Goal: Task Accomplishment & Management: Complete application form

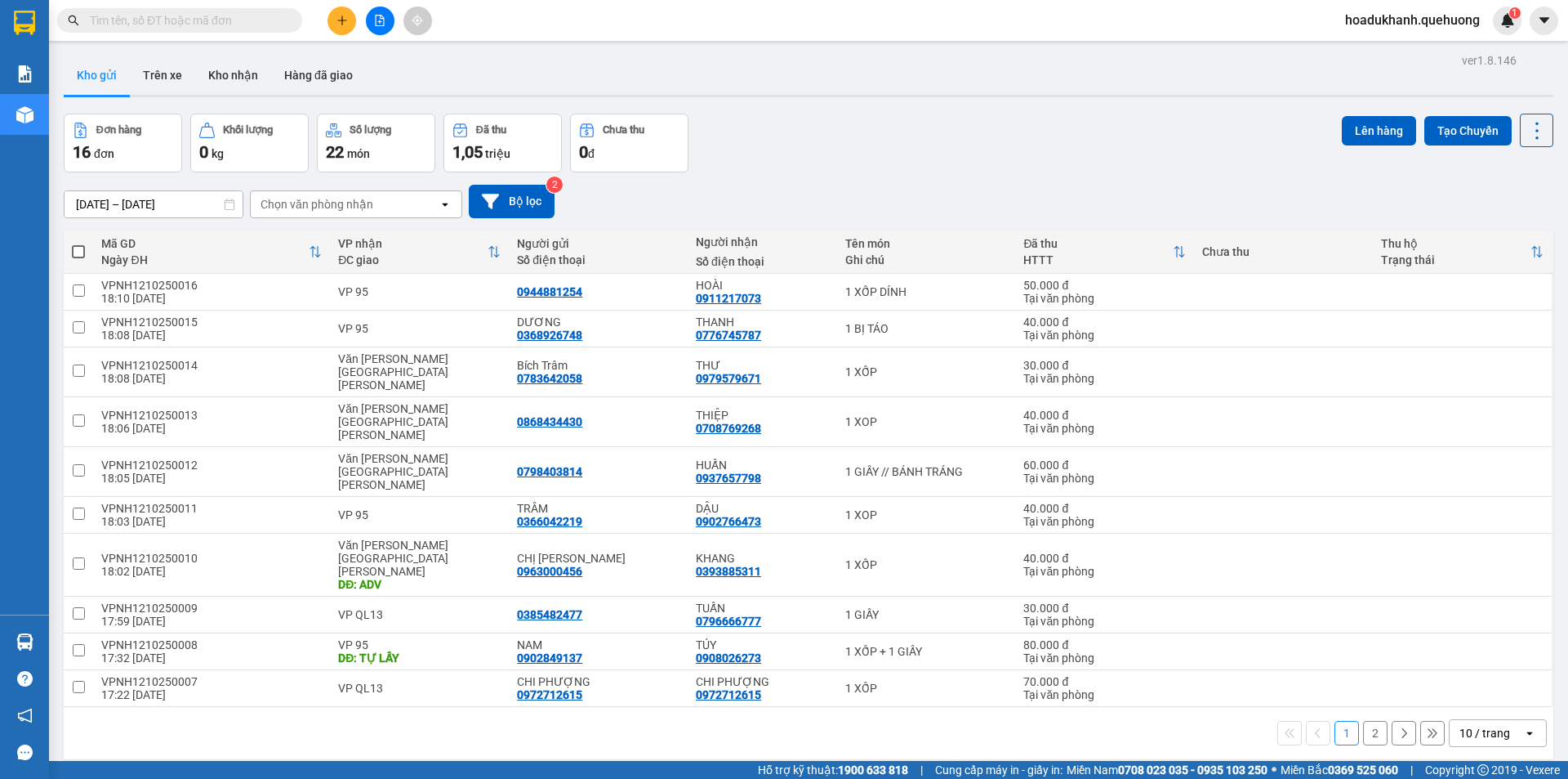
click at [1391, 35] on div "hoadukhanh.quehuong 1" at bounding box center [1427, 21] width 189 height 29
click at [1396, 16] on span "hoadukhanh.quehuong" at bounding box center [1412, 20] width 161 height 20
click at [1372, 57] on span "Đăng xuất" at bounding box center [1419, 50] width 128 height 18
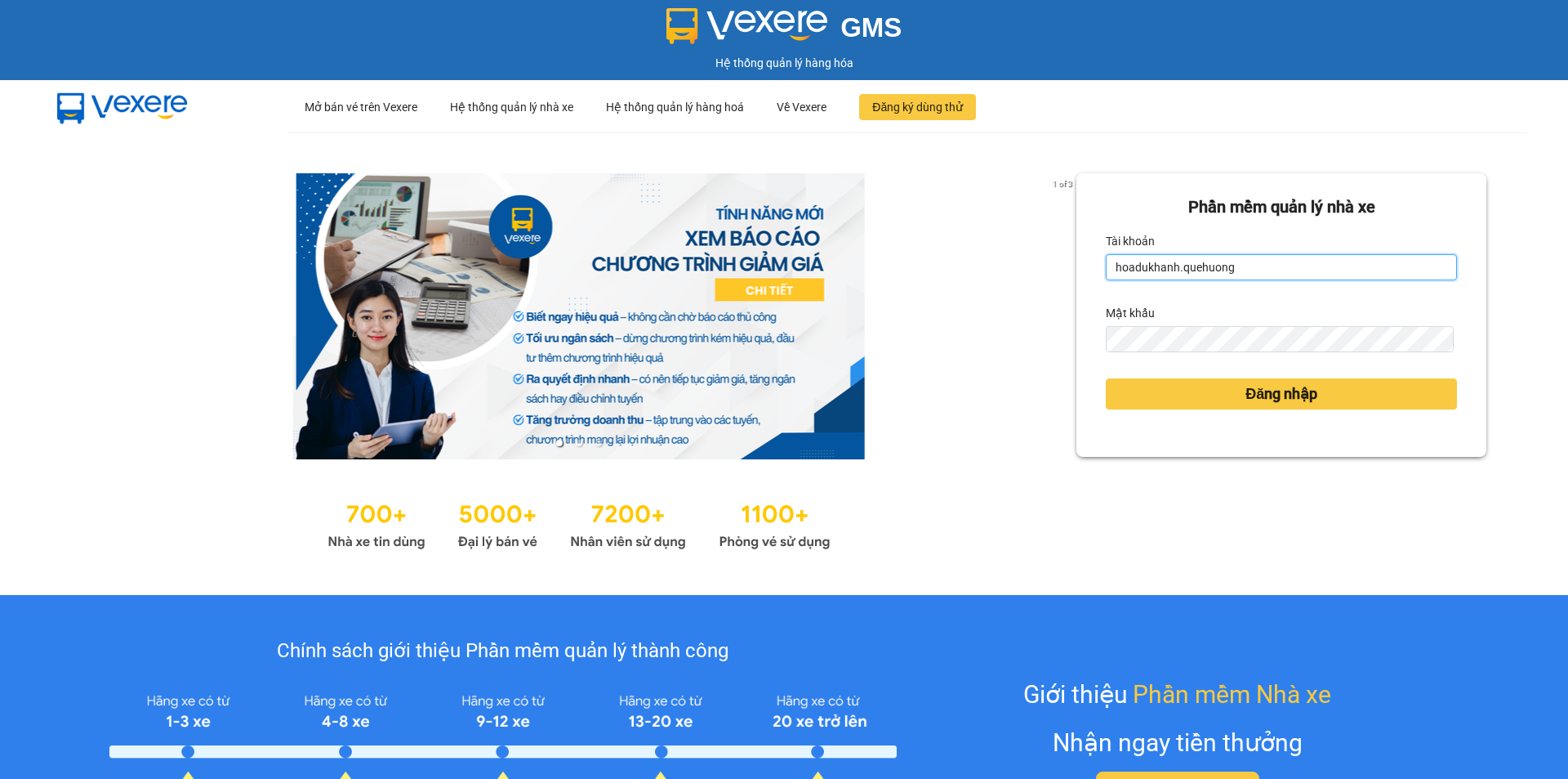
click at [1210, 280] on input "hoadukhanh.quehuong" at bounding box center [1281, 266] width 351 height 26
type input "huyentongdai.quehuong"
click at [1253, 376] on div "Đăng nhập" at bounding box center [1281, 394] width 351 height 44
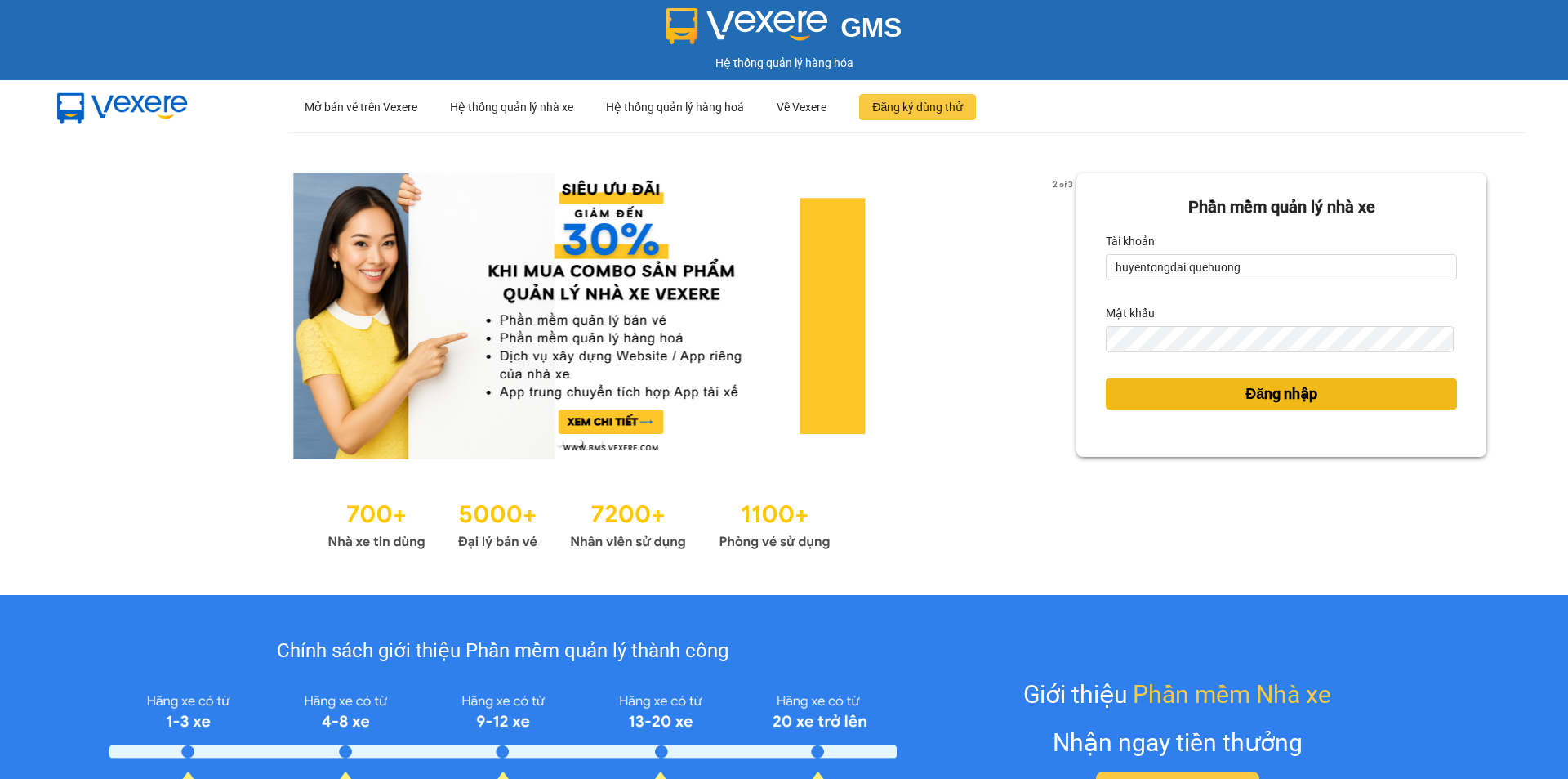
click at [1251, 398] on span "Đăng nhập" at bounding box center [1281, 393] width 72 height 23
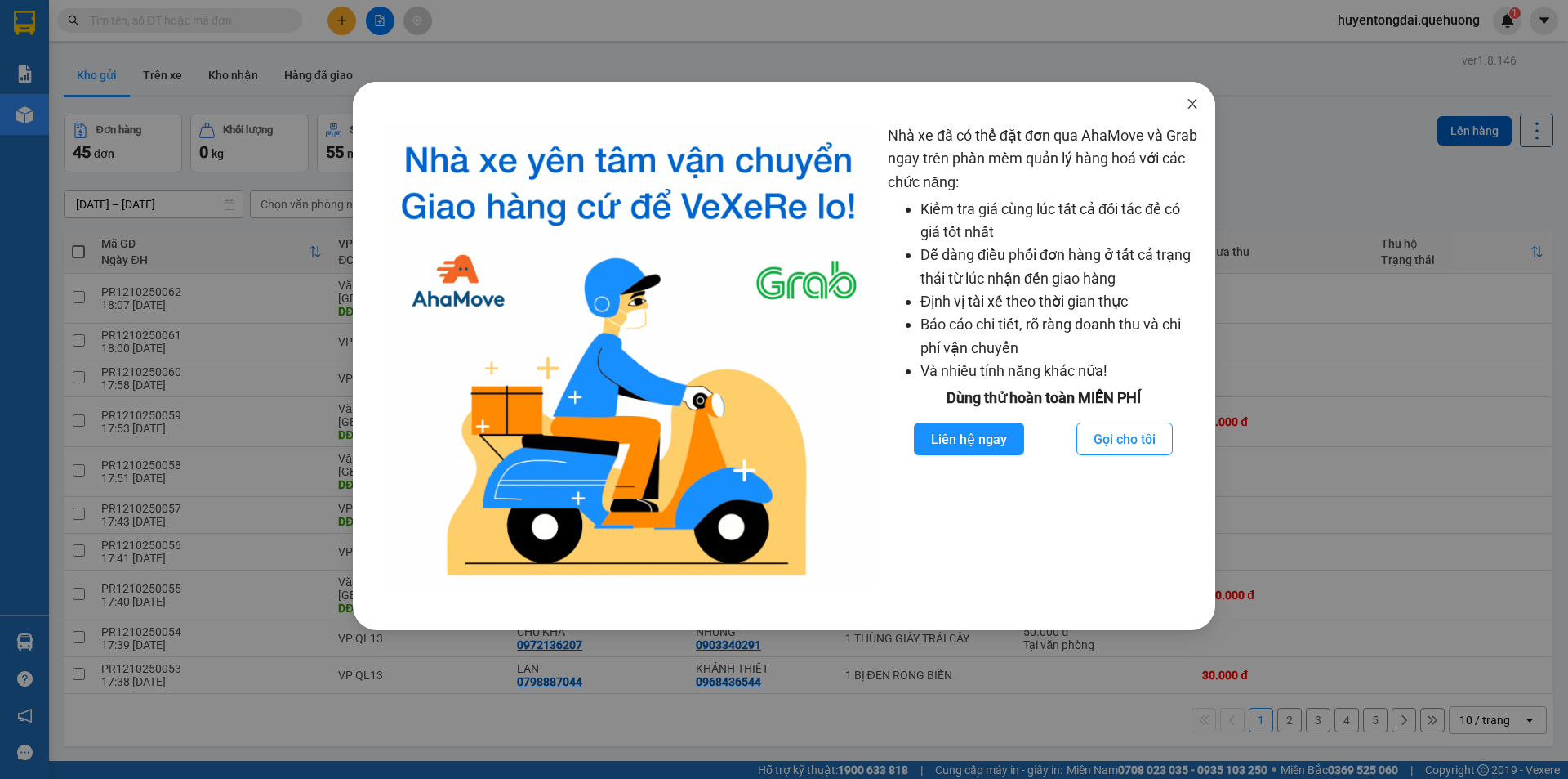
click at [1187, 101] on icon "close" at bounding box center [1192, 103] width 13 height 13
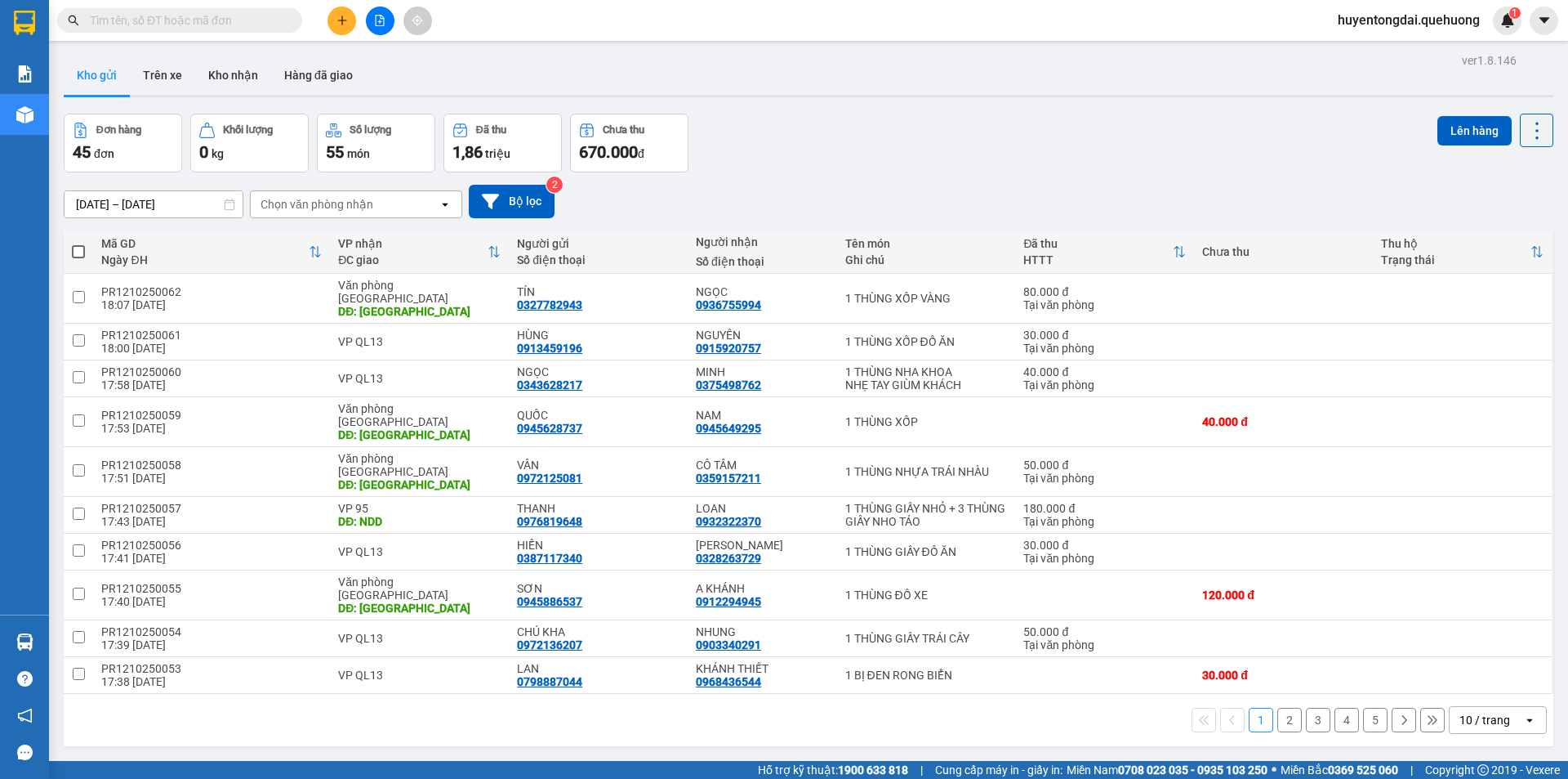
click at [360, 14] on div at bounding box center [380, 21] width 123 height 29
click at [327, 25] on button at bounding box center [341, 21] width 29 height 29
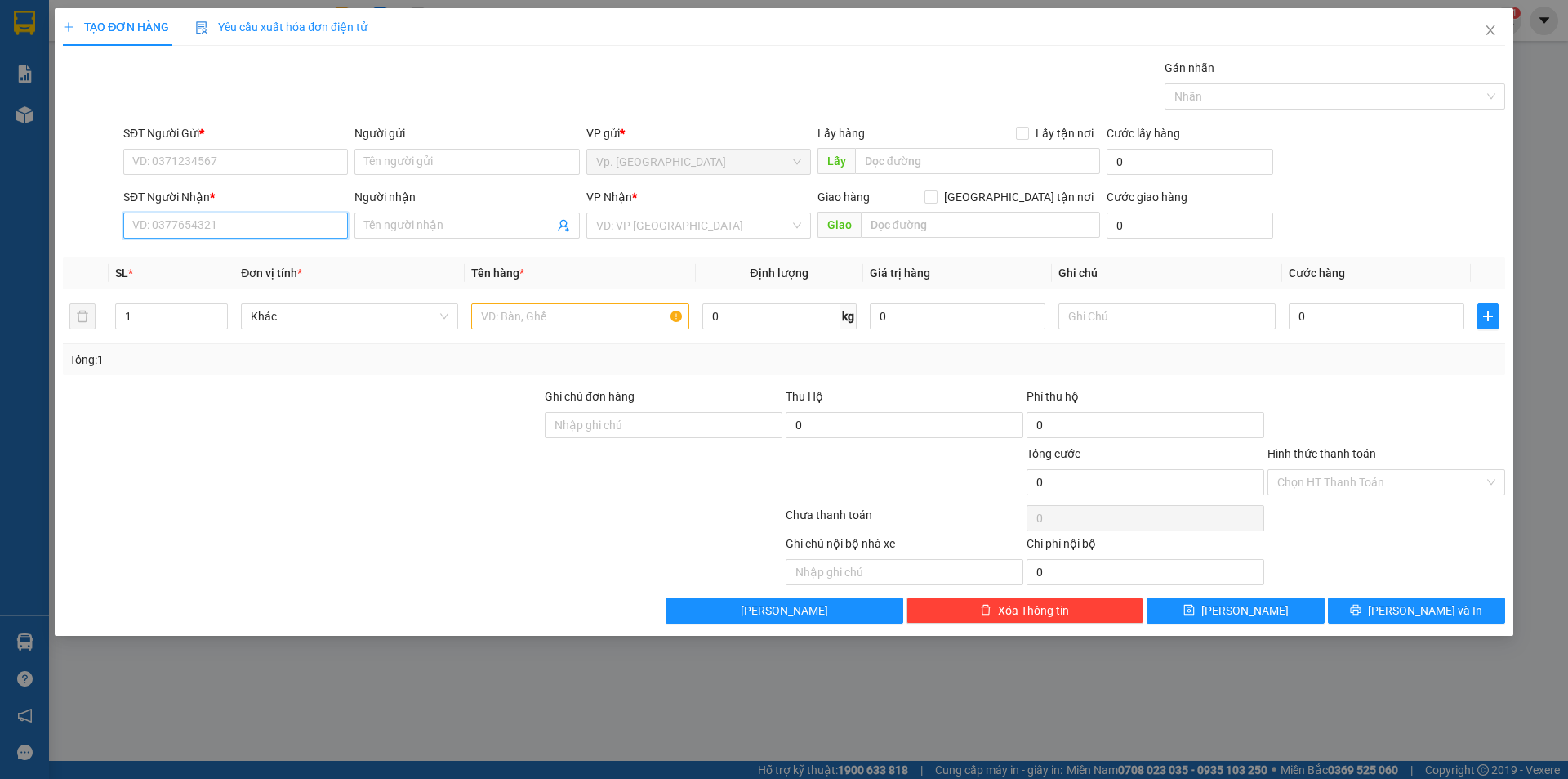
click at [175, 231] on input "SĐT Người Nhận *" at bounding box center [236, 225] width 225 height 26
click at [238, 288] on div "0784964850 - HÂN" at bounding box center [235, 284] width 205 height 18
type input "0784964850"
type input "HÂN"
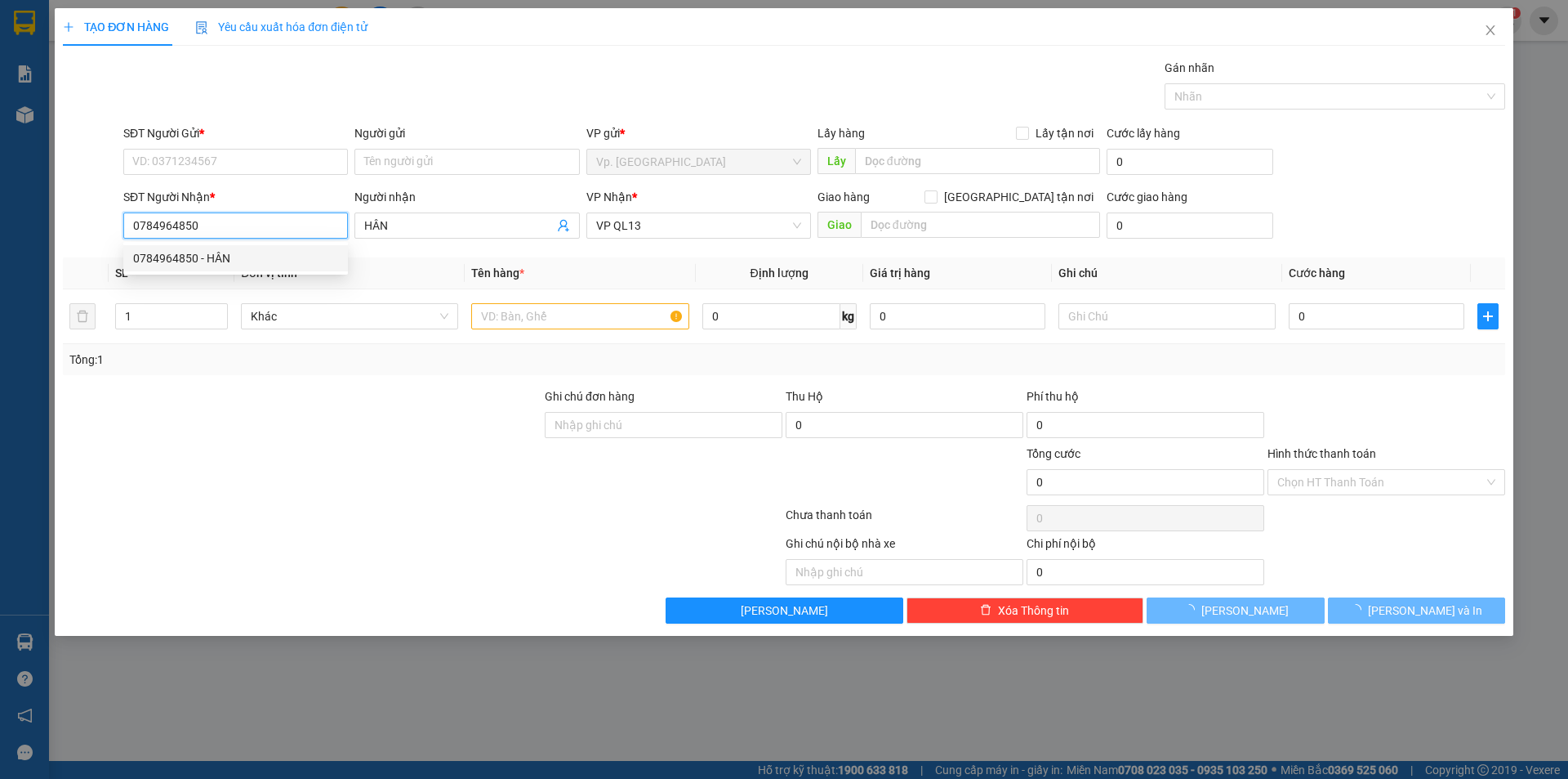
type input "40.000"
type input "0784964850"
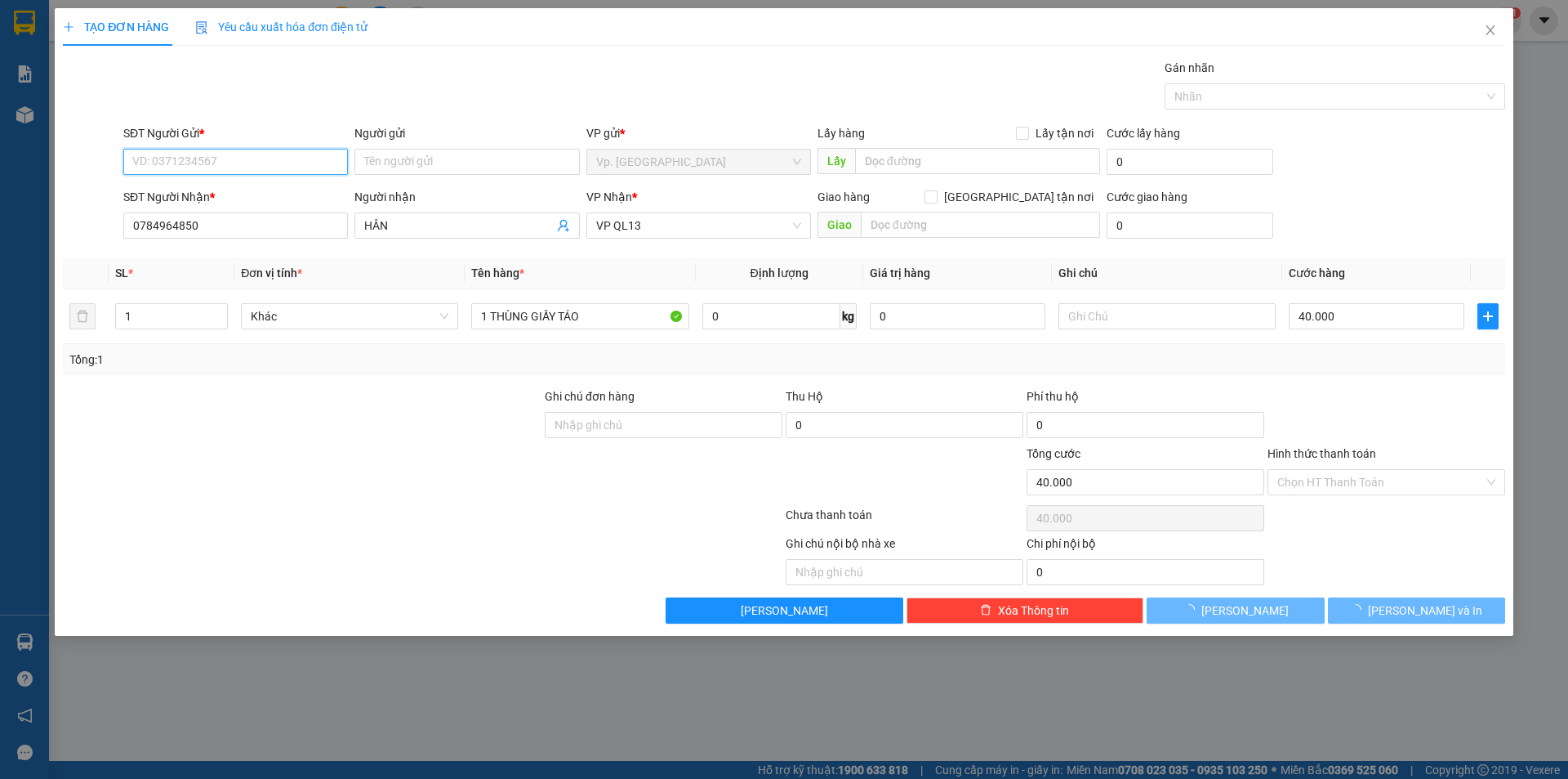
click at [280, 163] on input "SĐT Người Gửi *" at bounding box center [236, 162] width 225 height 26
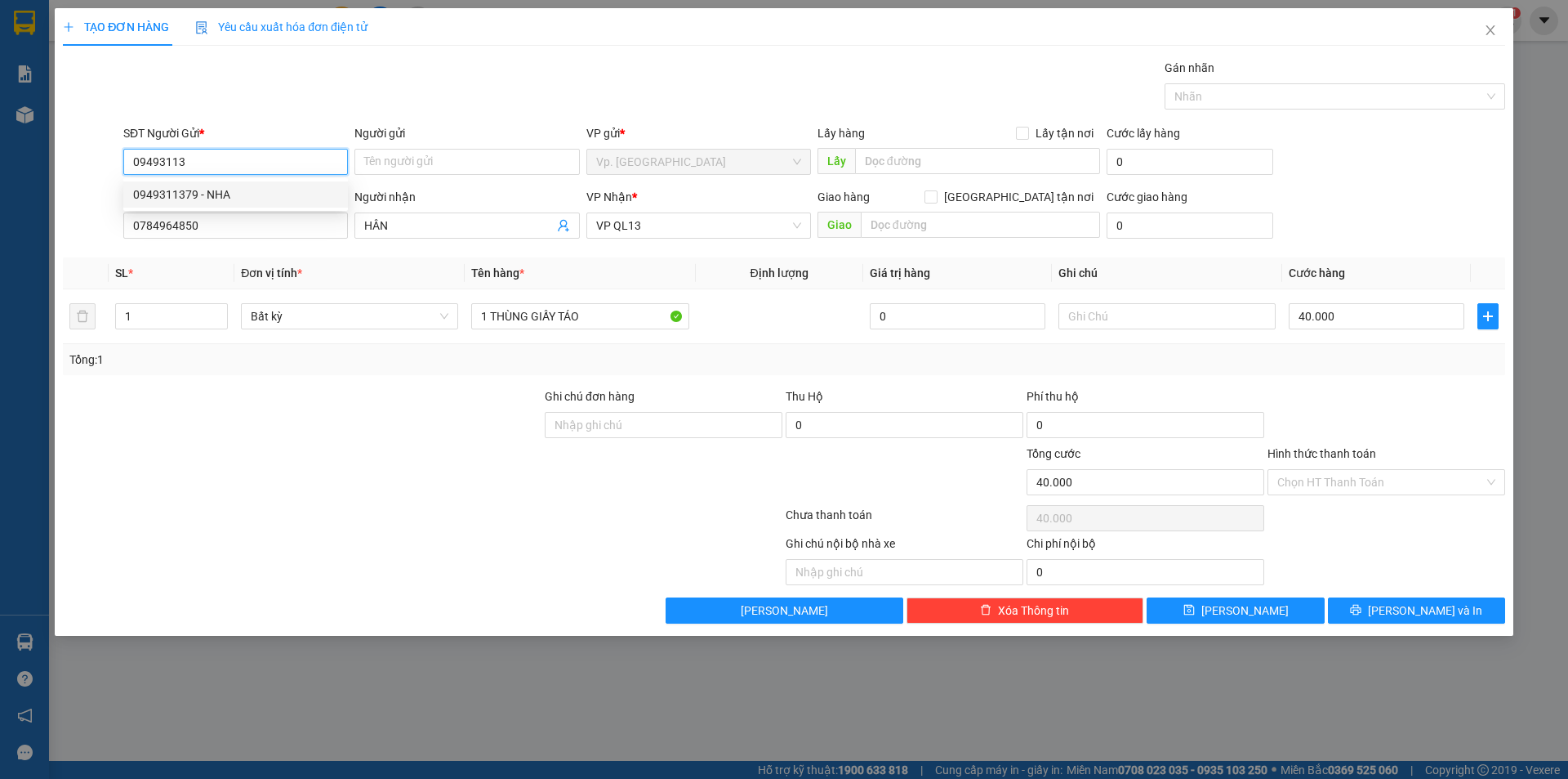
click at [271, 189] on div "0949311379 - NHA" at bounding box center [235, 194] width 205 height 18
type input "0949311379"
type input "NHA"
type input "30.000"
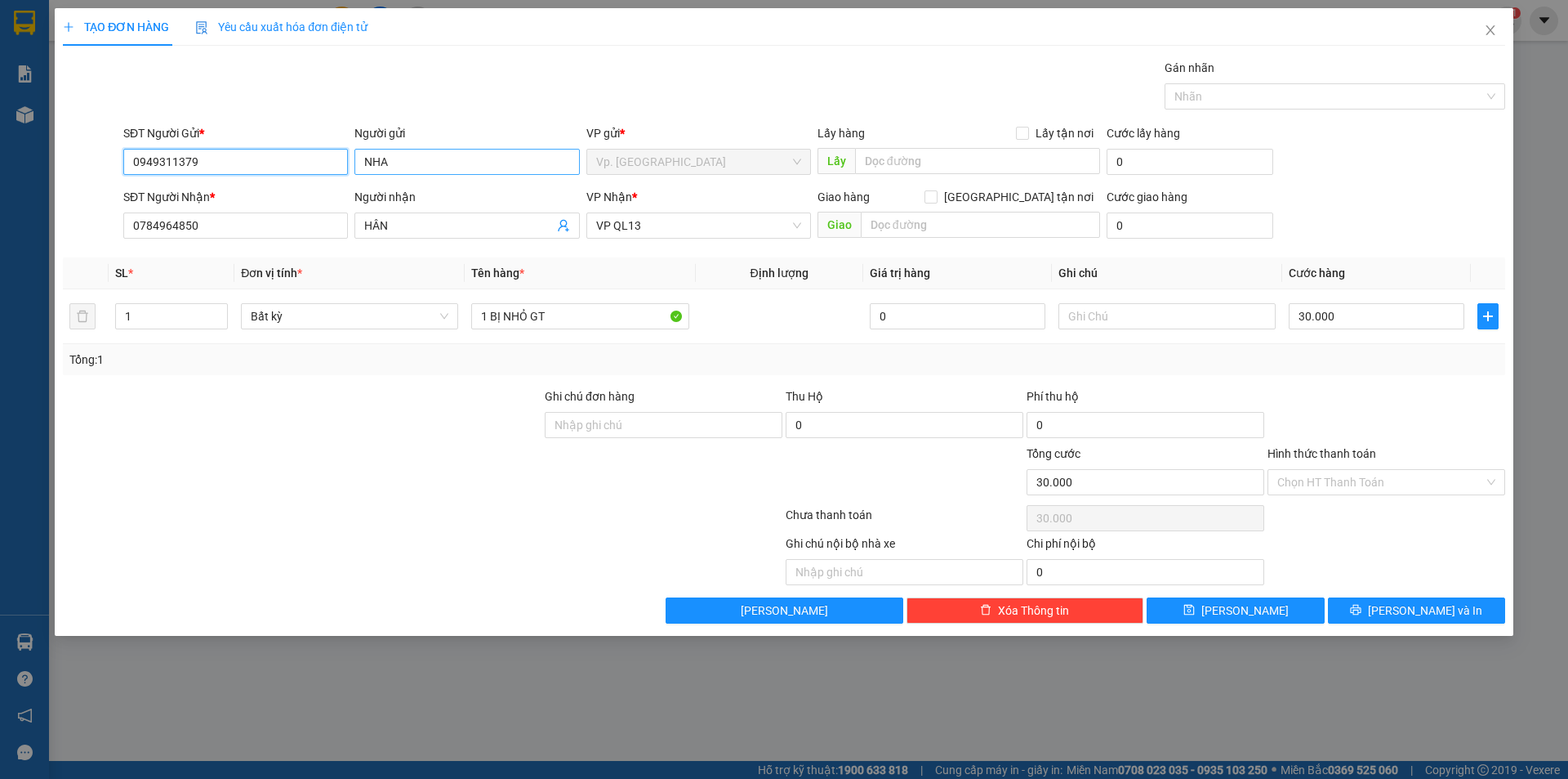
type input "0949311379"
drag, startPoint x: 405, startPoint y: 161, endPoint x: 277, endPoint y: 171, distance: 128.4
click at [277, 171] on div "SĐT Người Gửi * 0949311379 Người gửi NHA NHA VP gửi * Vp. Phan Rang Lấy hàng Lấ…" at bounding box center [814, 153] width 1388 height 58
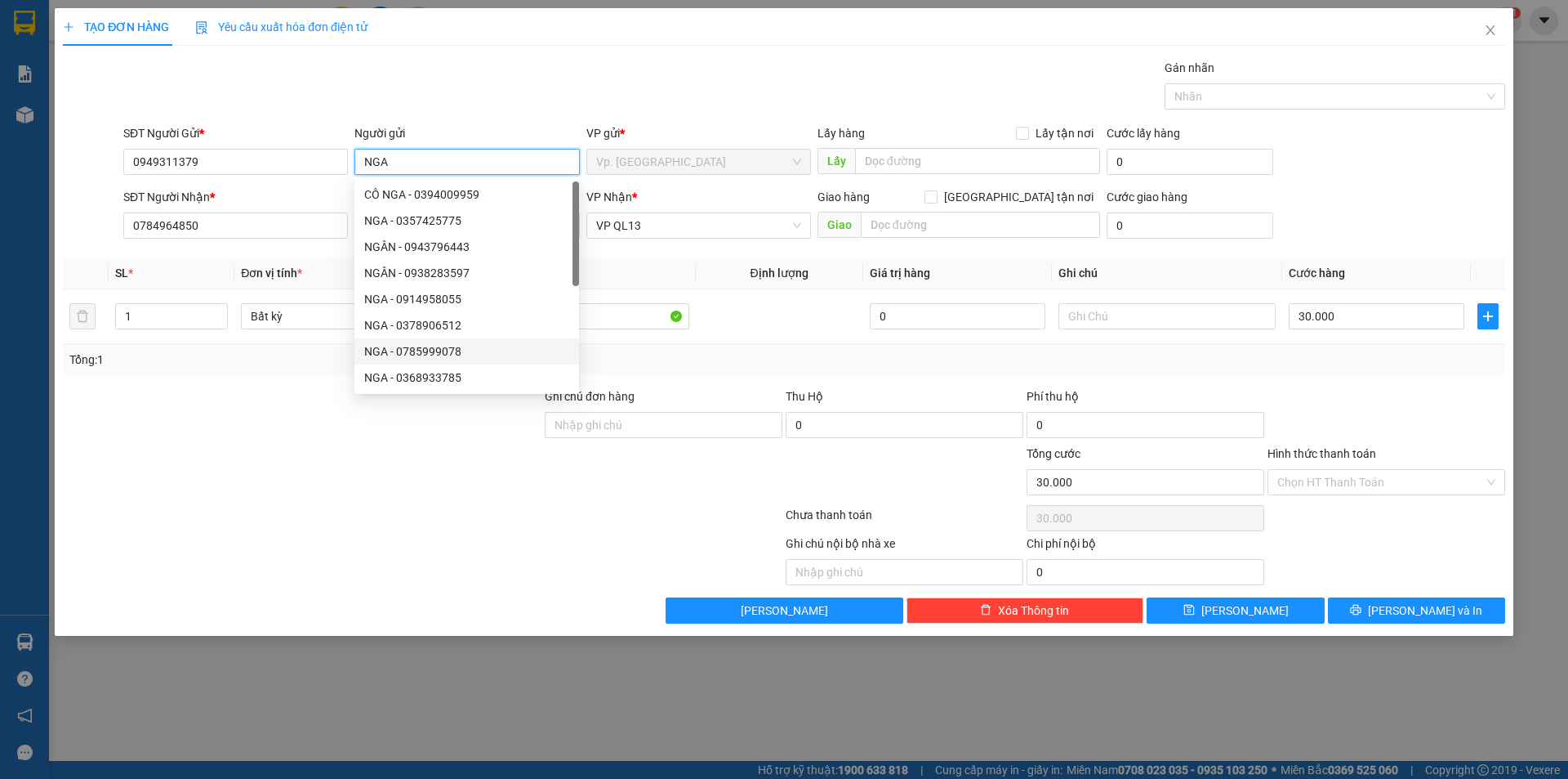
type input "NGA"
click at [354, 469] on div at bounding box center [302, 474] width 482 height 58
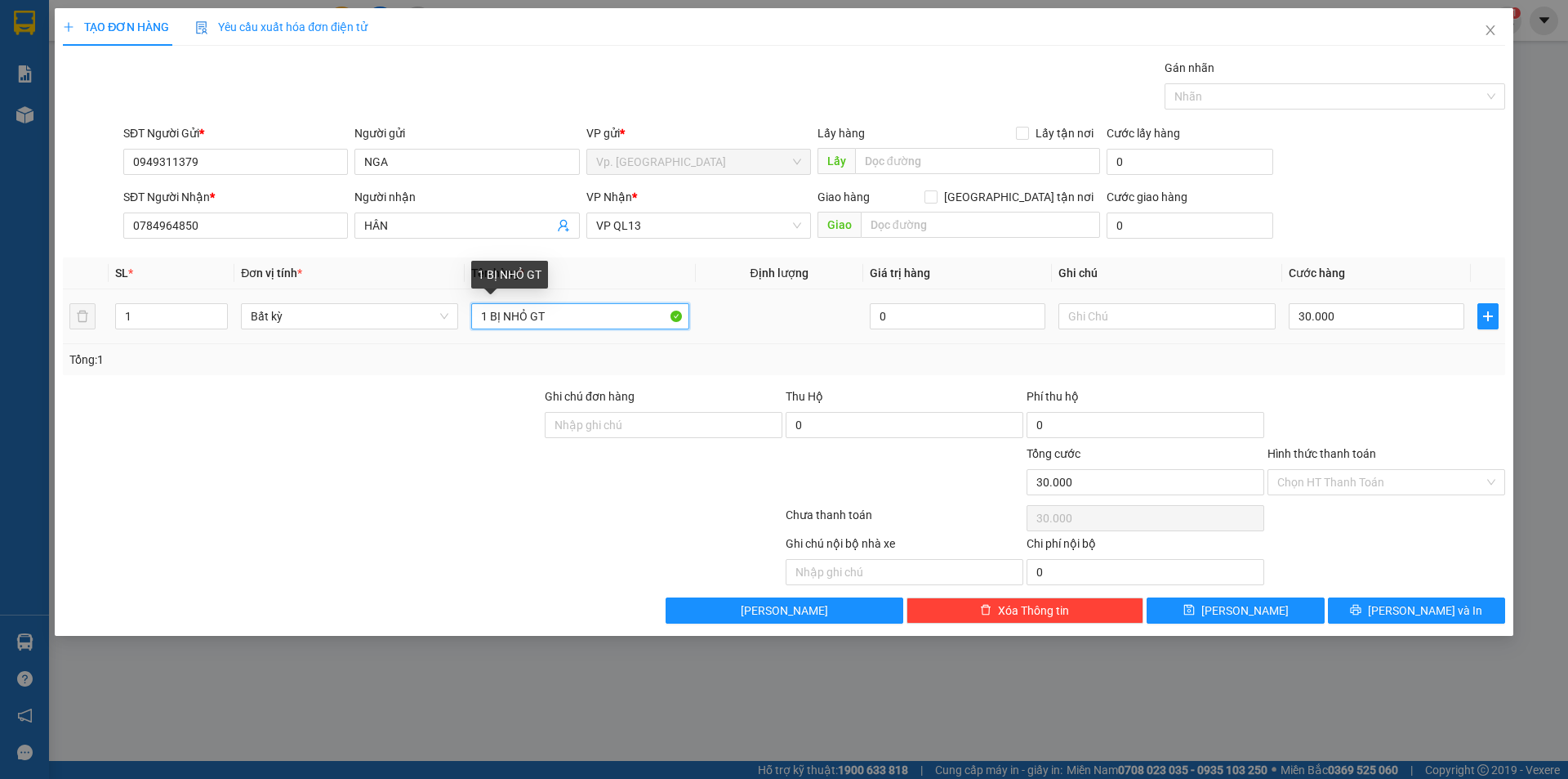
drag, startPoint x: 586, startPoint y: 315, endPoint x: 482, endPoint y: 332, distance: 105.4
click at [482, 332] on td "1 BỊ NHỎ GT" at bounding box center [580, 316] width 230 height 55
drag, startPoint x: 482, startPoint y: 332, endPoint x: 499, endPoint y: 315, distance: 24.0
click at [499, 315] on td "1 BỊ NHỎ GT" at bounding box center [580, 316] width 230 height 55
drag, startPoint x: 546, startPoint y: 312, endPoint x: 494, endPoint y: 326, distance: 53.9
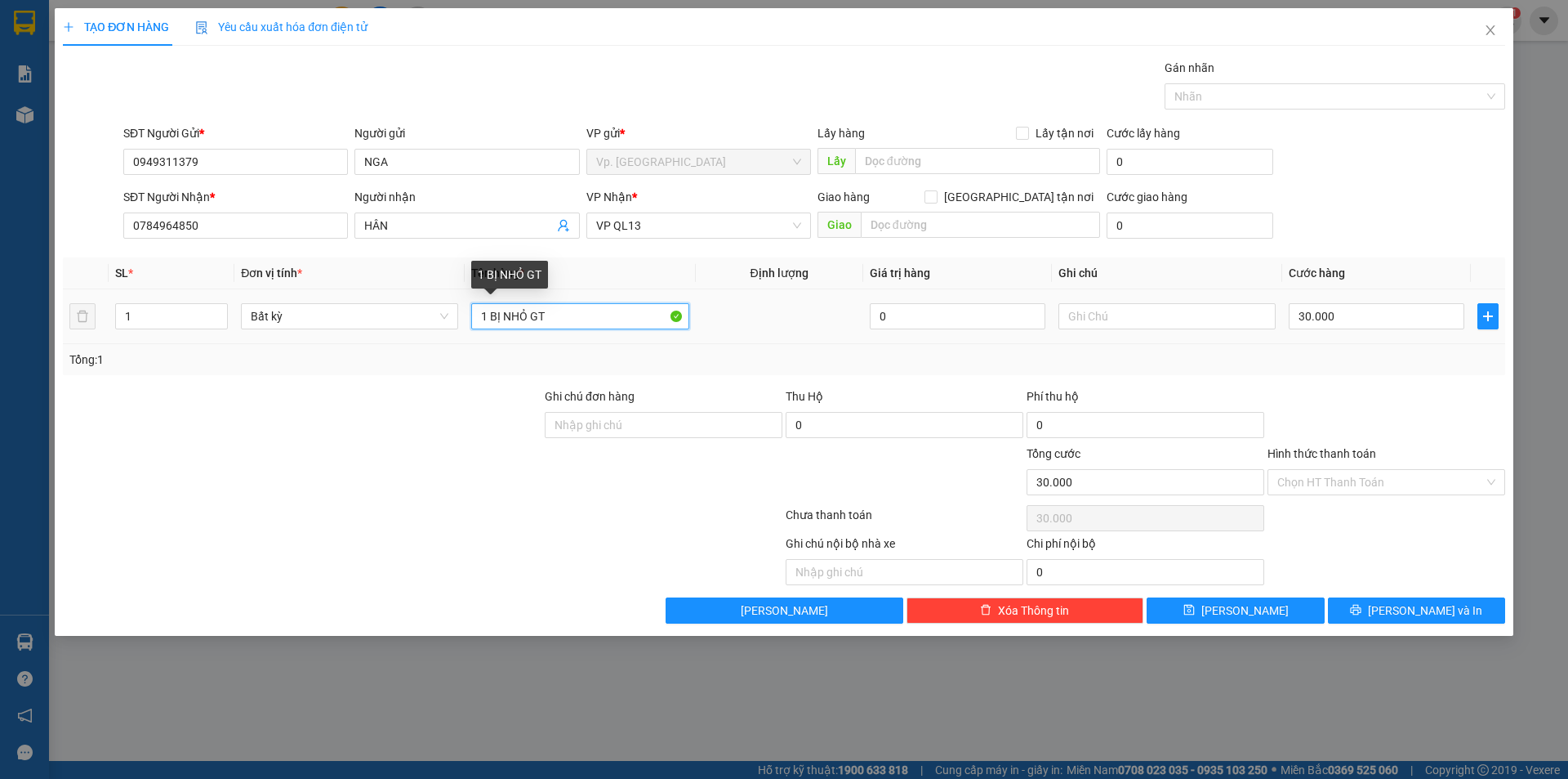
click at [494, 326] on input "1 BỊ NHỎ GT" at bounding box center [579, 315] width 217 height 26
type input "1 HỘP ĐÒ TRONG BỊ"
click at [1361, 500] on div "Hình thức thanh toán Chọn HT Thanh Toán" at bounding box center [1385, 474] width 238 height 58
click at [1358, 488] on input "Hình thức thanh toán" at bounding box center [1380, 482] width 206 height 25
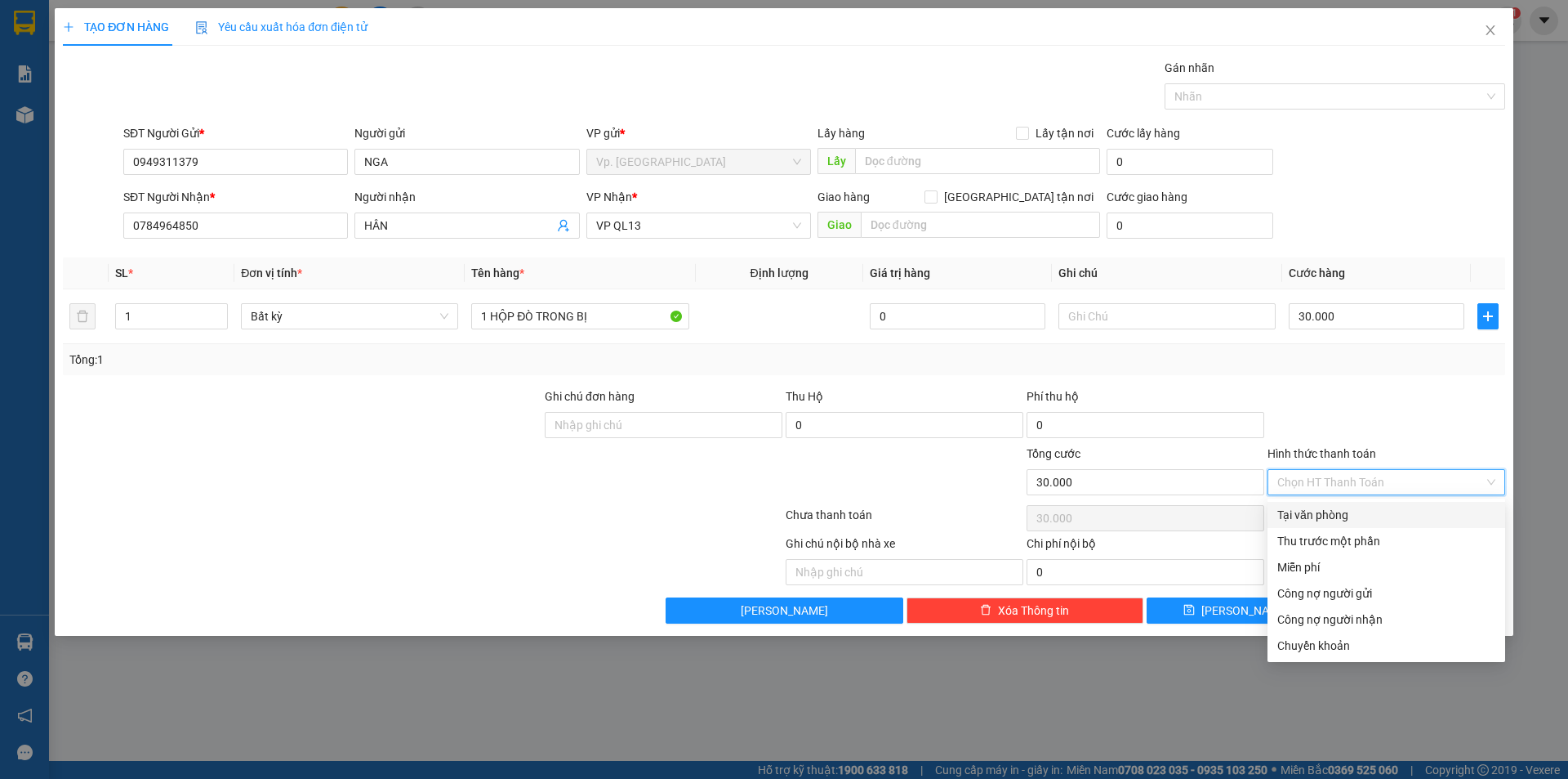
click at [1326, 517] on div "Tại văn phòng" at bounding box center [1386, 514] width 218 height 18
type input "0"
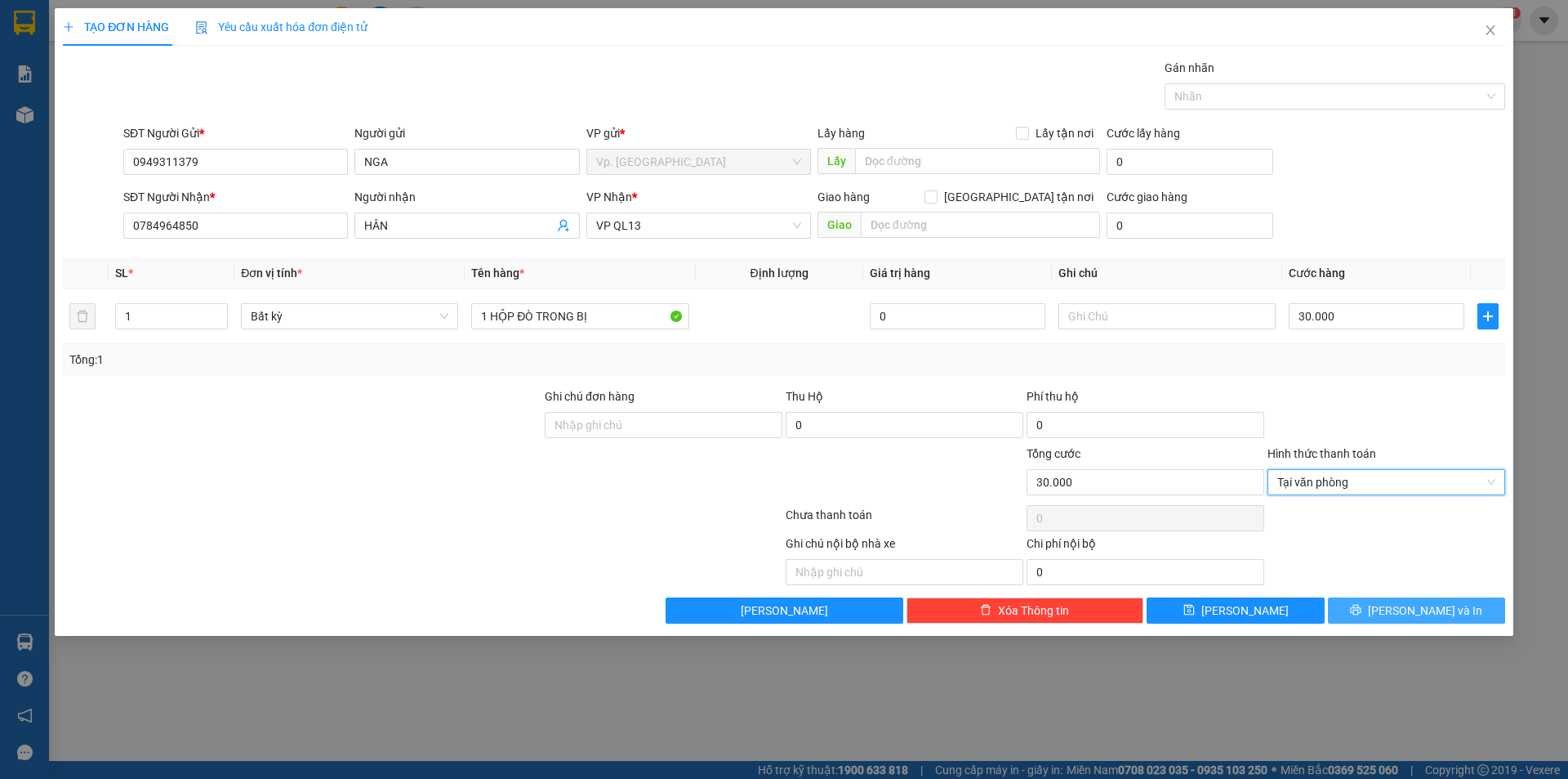
click at [1413, 618] on span "Lưu và In" at bounding box center [1424, 610] width 114 height 18
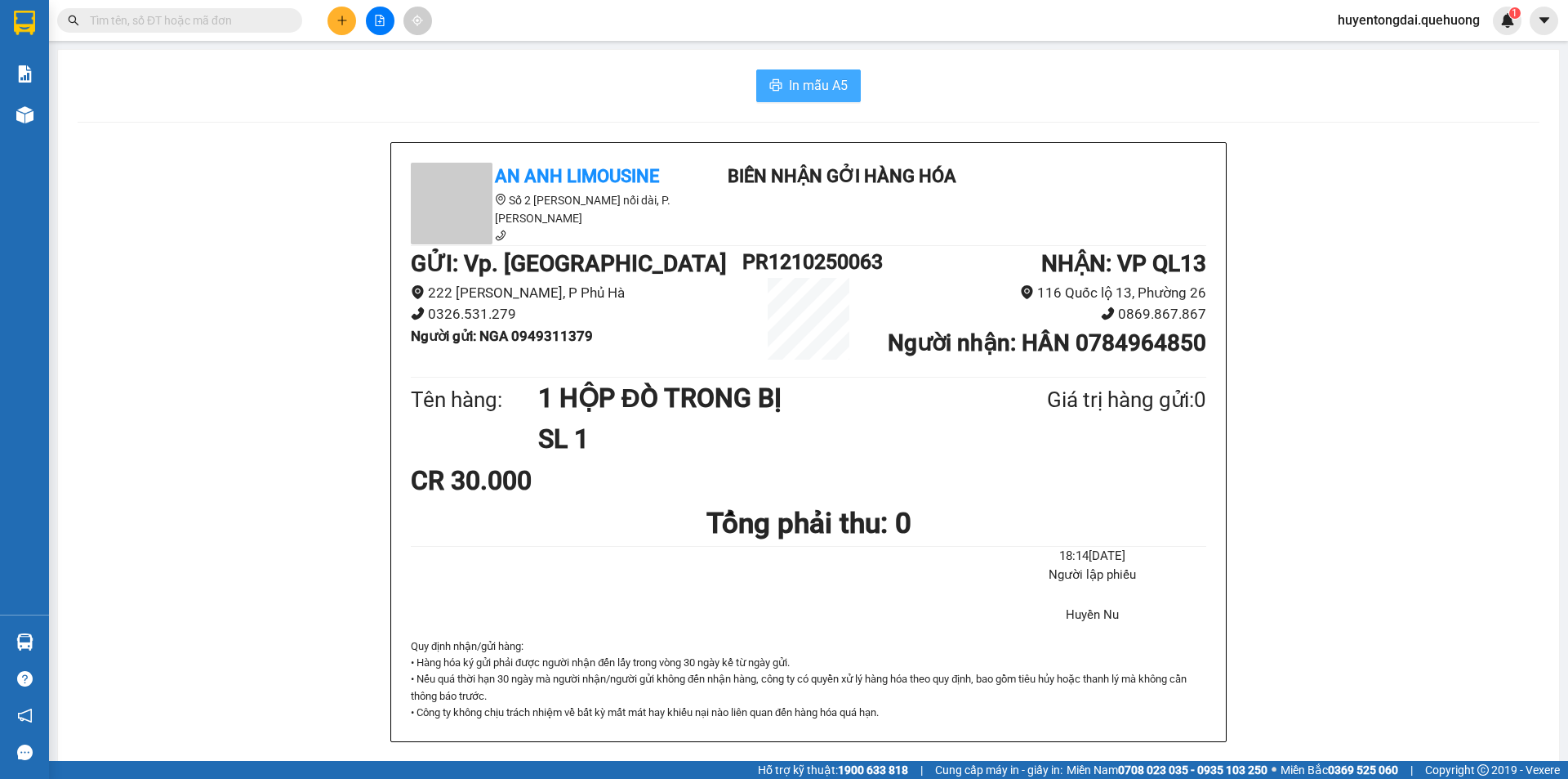
click at [790, 91] on span "In mẫu A5" at bounding box center [818, 85] width 59 height 20
